Goal: Information Seeking & Learning: Understand process/instructions

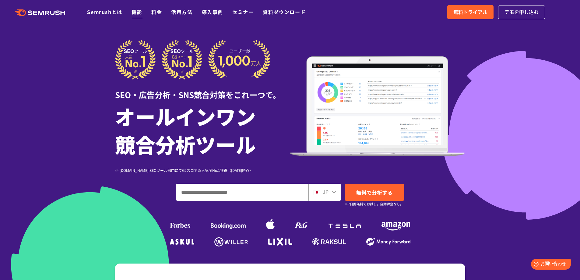
click at [136, 12] on link "機能" at bounding box center [137, 11] width 11 height 7
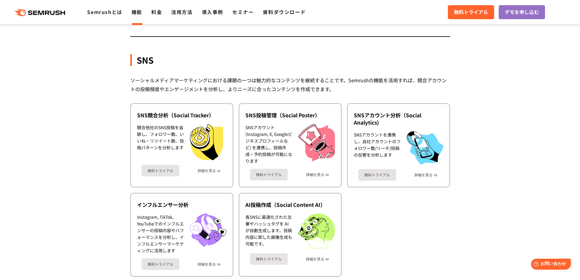
scroll to position [1218, 0]
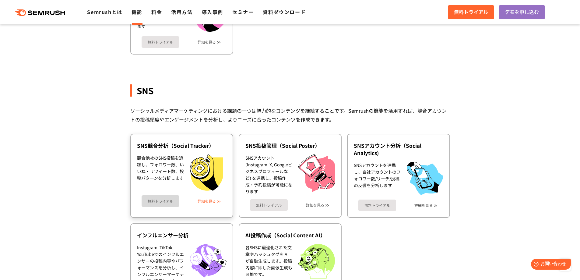
click at [206, 201] on link "詳細を見る" at bounding box center [207, 201] width 18 height 4
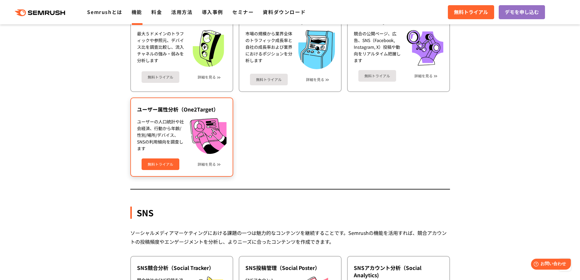
scroll to position [1035, 0]
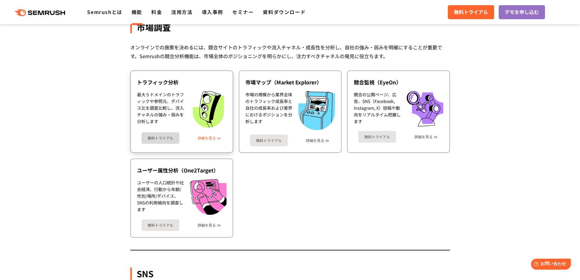
click at [210, 136] on link "詳細を見る" at bounding box center [207, 138] width 18 height 4
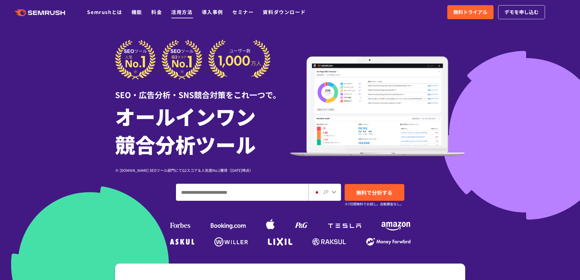
click at [181, 11] on link "活用方法" at bounding box center [181, 11] width 21 height 7
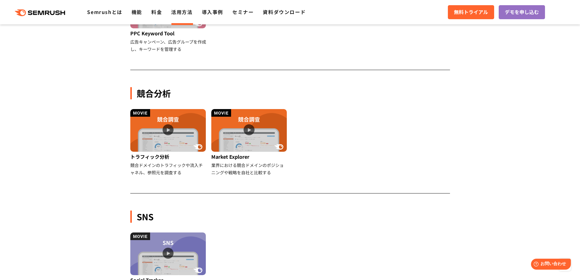
scroll to position [518, 0]
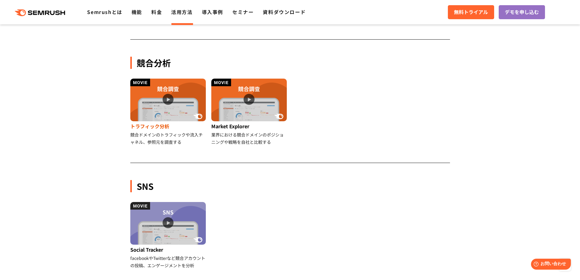
click at [167, 135] on div "競合ドメインのトラフィックや流入チャネル、参照元を調査する" at bounding box center [168, 138] width 76 height 15
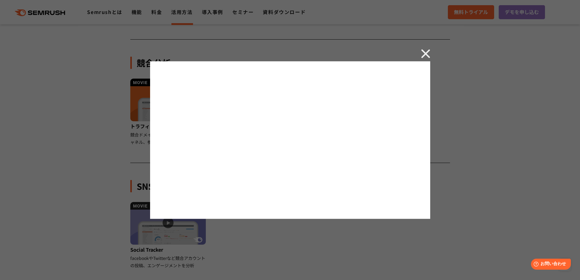
click at [425, 55] on img at bounding box center [425, 53] width 9 height 9
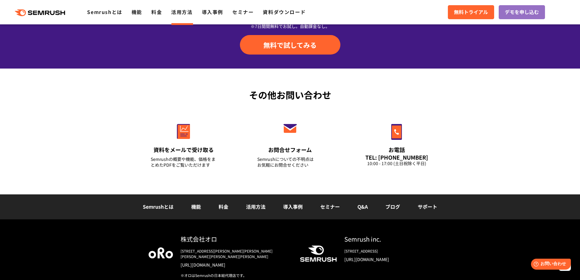
scroll to position [865, 0]
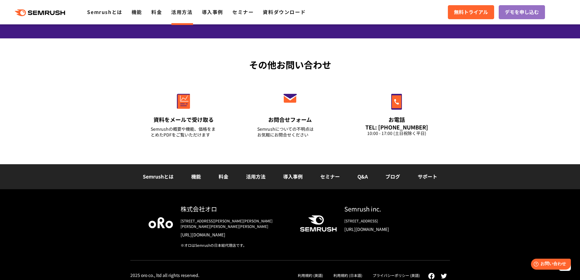
click at [209, 231] on link "[URL][DOMAIN_NAME]" at bounding box center [236, 234] width 110 height 6
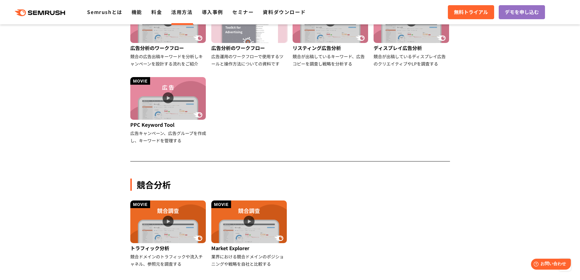
scroll to position [457, 0]
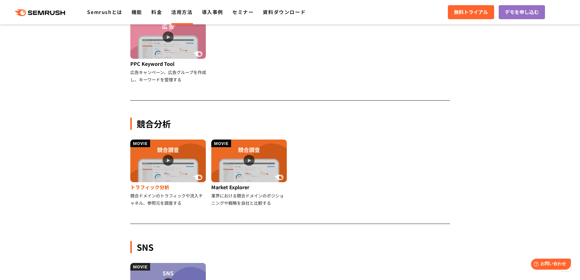
click at [166, 174] on img at bounding box center [168, 160] width 76 height 43
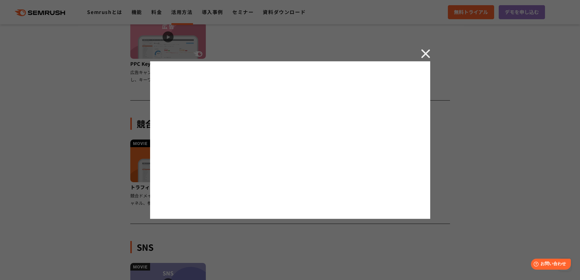
click at [423, 55] on img at bounding box center [425, 53] width 9 height 9
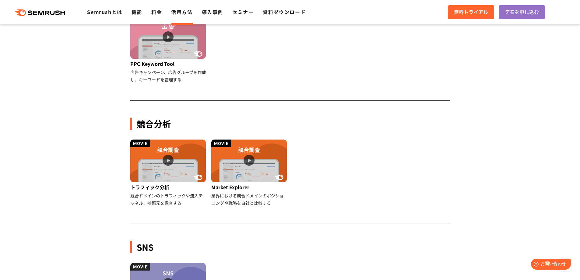
click at [47, 13] on icon at bounding box center [48, 13] width 5 height 4
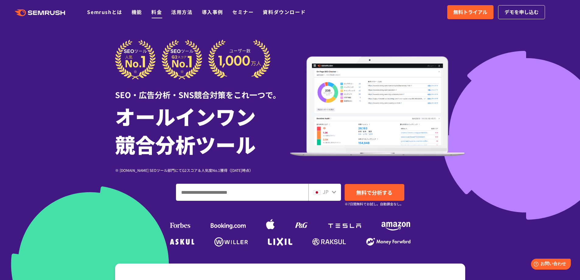
click at [151, 11] on li "料金" at bounding box center [156, 12] width 11 height 8
click at [154, 13] on link "料金" at bounding box center [156, 11] width 11 height 7
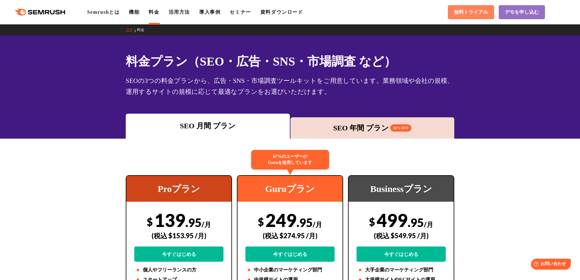
click at [473, 12] on span "無料トライアル" at bounding box center [471, 12] width 34 height 6
click at [47, 12] on icon at bounding box center [48, 12] width 5 height 4
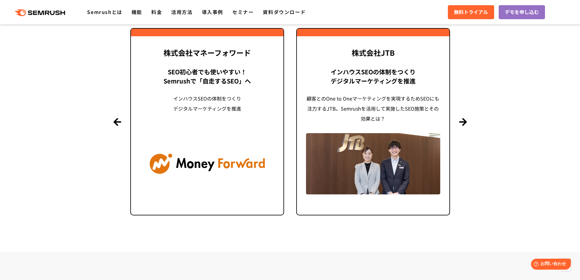
scroll to position [1458, 0]
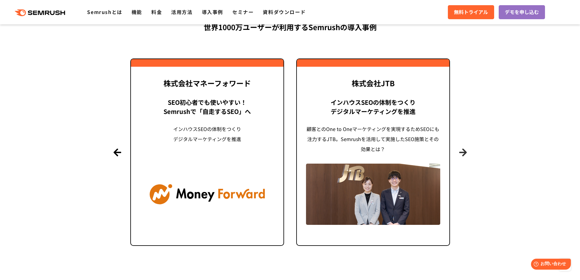
click at [464, 151] on button "Next" at bounding box center [463, 152] width 8 height 8
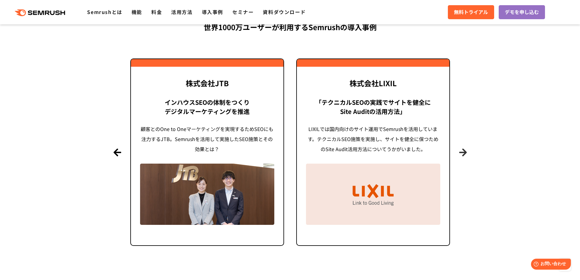
click at [464, 151] on button "Next" at bounding box center [463, 152] width 8 height 8
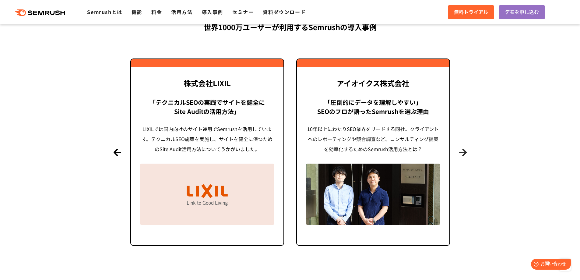
click at [464, 151] on button "Next" at bounding box center [463, 152] width 8 height 8
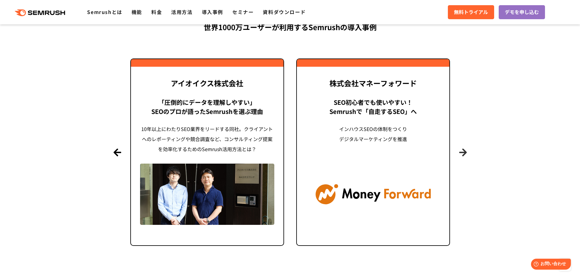
click at [464, 151] on button "Next" at bounding box center [463, 152] width 8 height 8
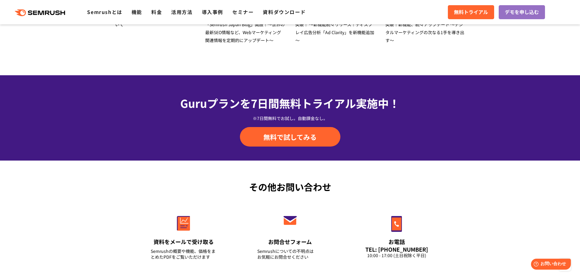
scroll to position [2128, 0]
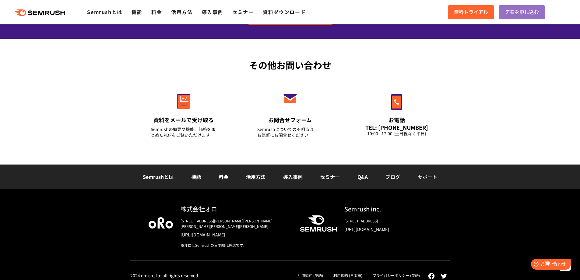
click at [363, 176] on link "Q&A" at bounding box center [362, 176] width 10 height 7
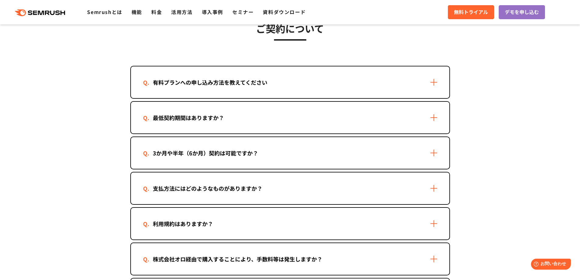
click at [435, 118] on div "最低契約期間はありますか？" at bounding box center [290, 118] width 318 height 32
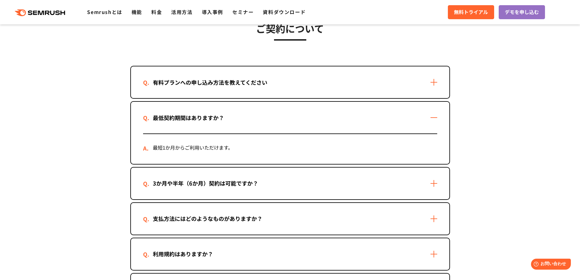
click at [435, 118] on div "最低契約期間はありますか？" at bounding box center [290, 118] width 318 height 32
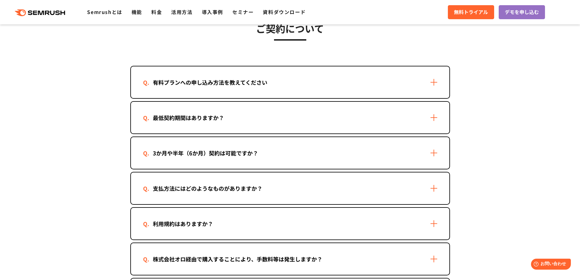
click at [437, 154] on div "3か月や半年（6か月）契約は可能ですか？" at bounding box center [290, 153] width 318 height 32
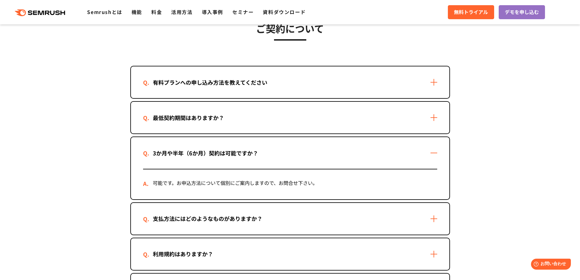
click at [437, 154] on div "3か月や半年（6か月）契約は可能ですか？" at bounding box center [290, 153] width 318 height 32
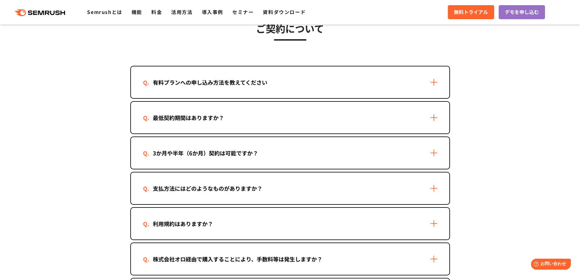
click at [434, 220] on div "利用規約はありますか？" at bounding box center [290, 224] width 318 height 32
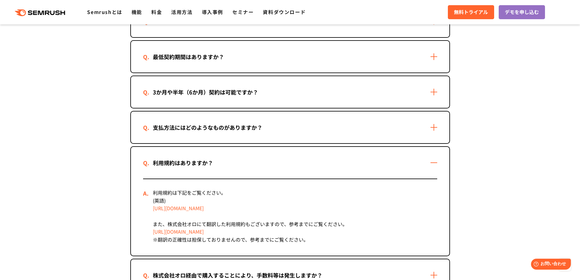
scroll to position [244, 0]
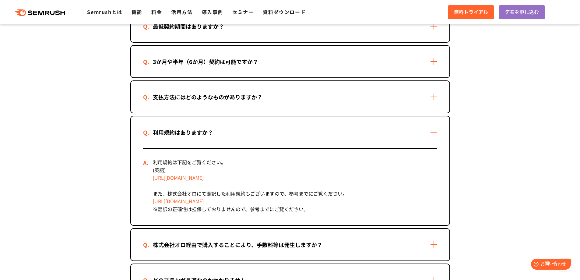
click at [184, 201] on link "https://semrush.jp/terms-of-use-ja/" at bounding box center [178, 200] width 51 height 7
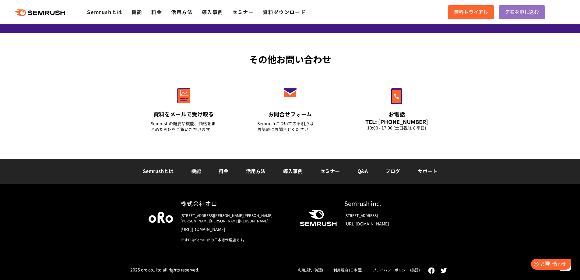
scroll to position [4110, 0]
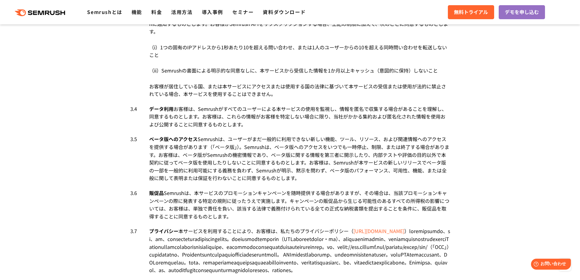
scroll to position [1133, 0]
